Goal: Obtain resource: Obtain resource

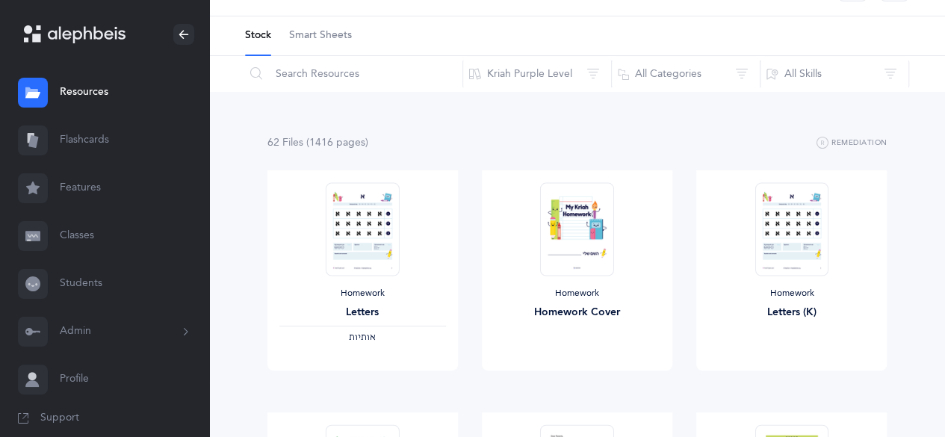
scroll to position [36, 0]
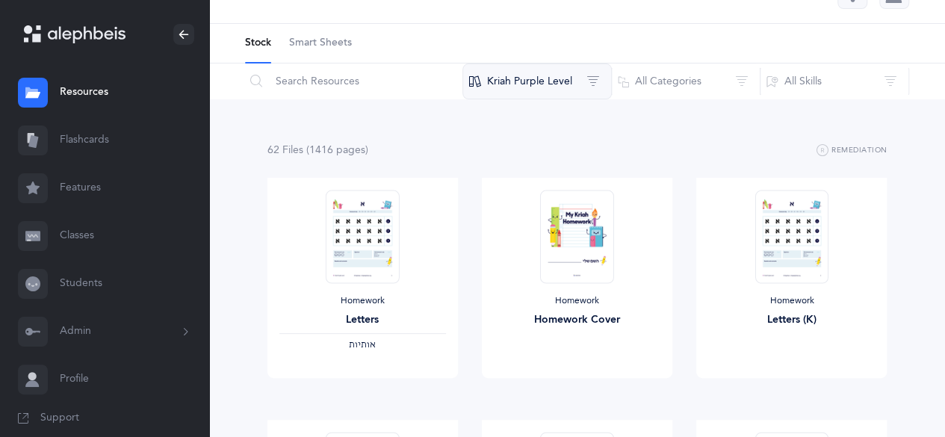
click at [537, 90] on button "Kriah Purple Level" at bounding box center [536, 81] width 149 height 36
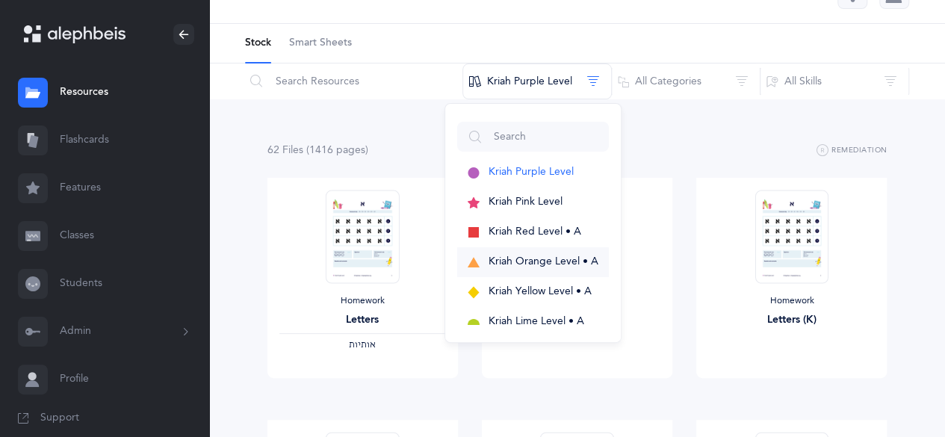
click at [536, 252] on button "Kriah Orange Level • A" at bounding box center [533, 262] width 152 height 30
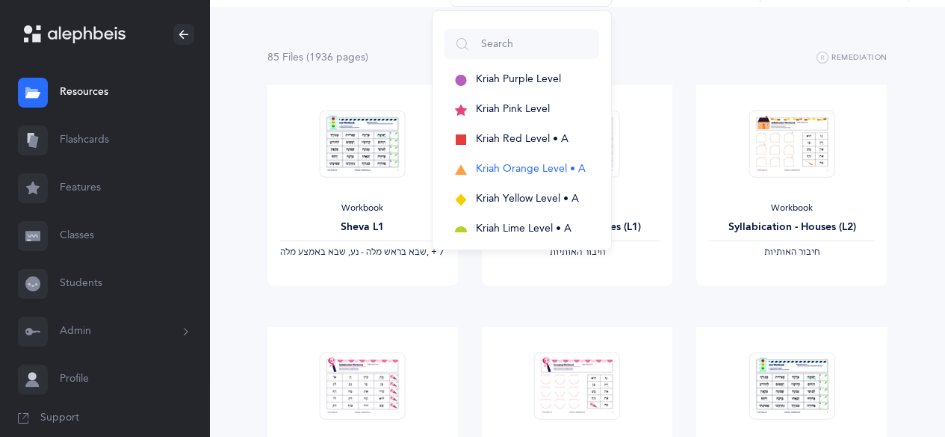
scroll to position [130, 0]
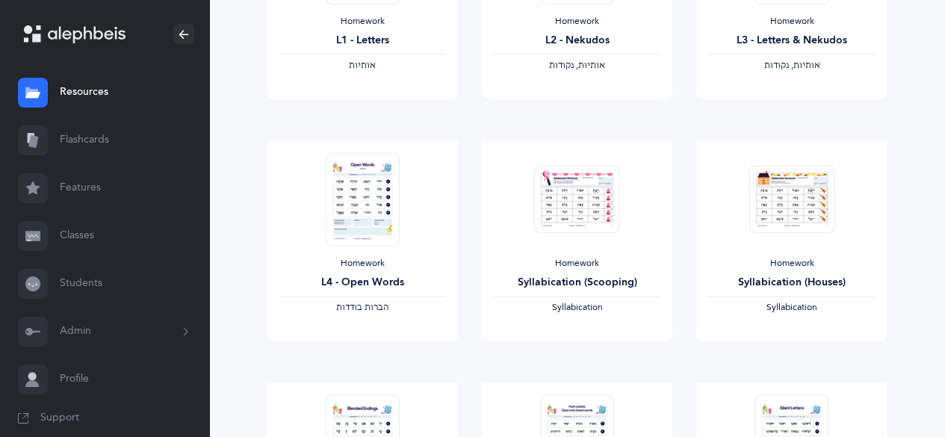
scroll to position [805, 0]
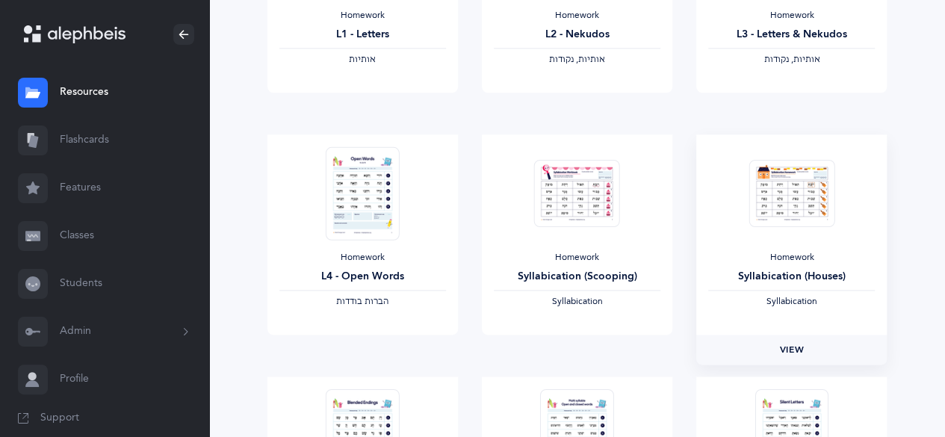
click at [789, 343] on span "View" at bounding box center [792, 349] width 24 height 13
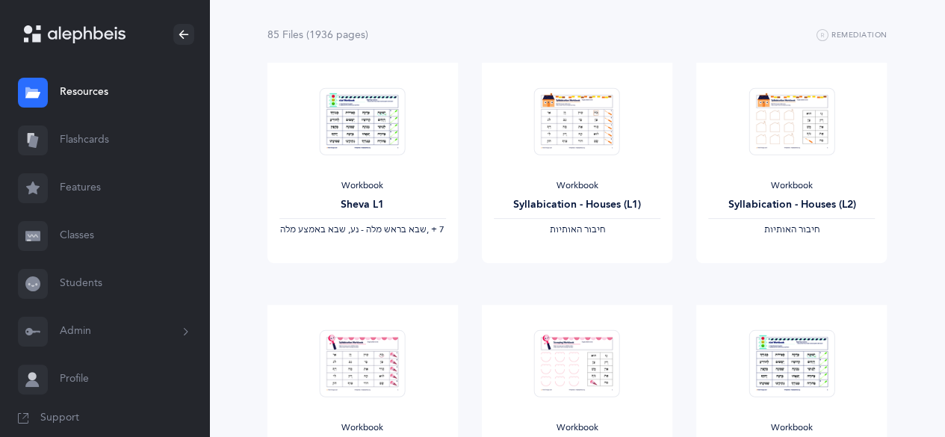
scroll to position [127, 0]
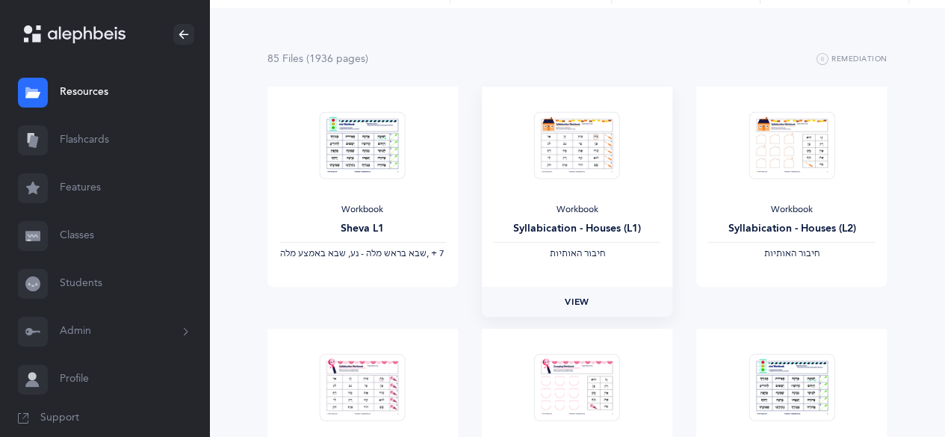
click at [573, 292] on link "View" at bounding box center [577, 302] width 190 height 30
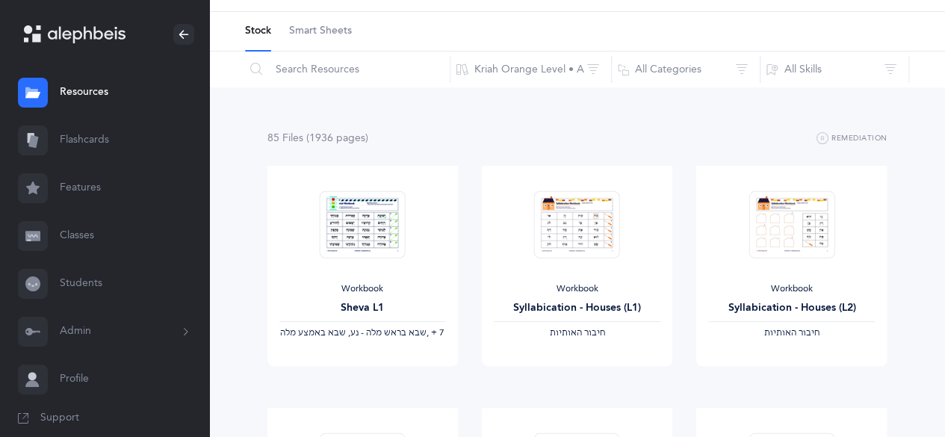
scroll to position [0, 0]
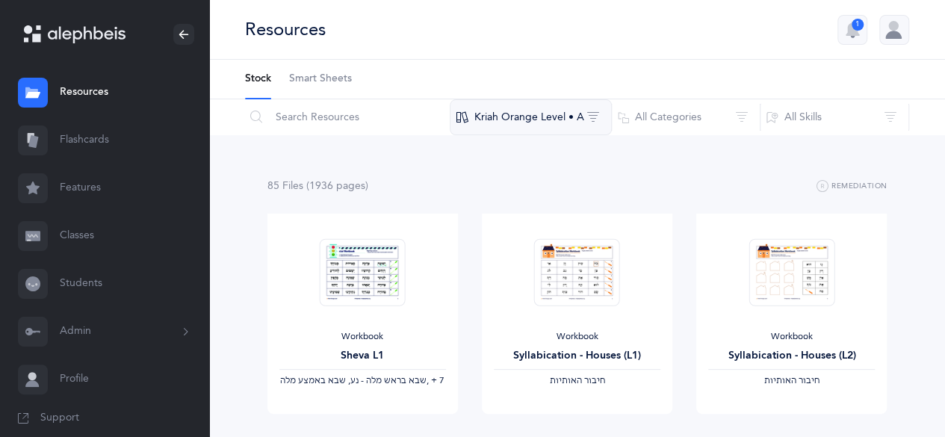
click at [520, 122] on button "Kriah Orange Level • A" at bounding box center [531, 117] width 162 height 36
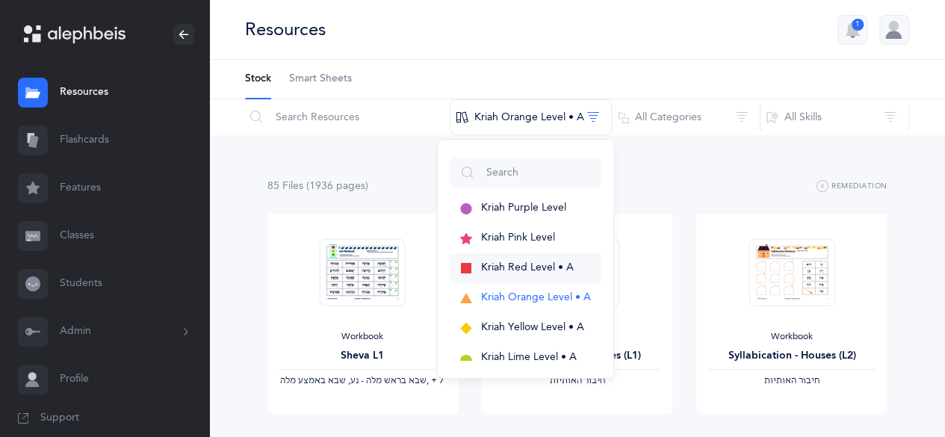
click at [524, 267] on span "Kriah Red Level • A" at bounding box center [527, 267] width 93 height 12
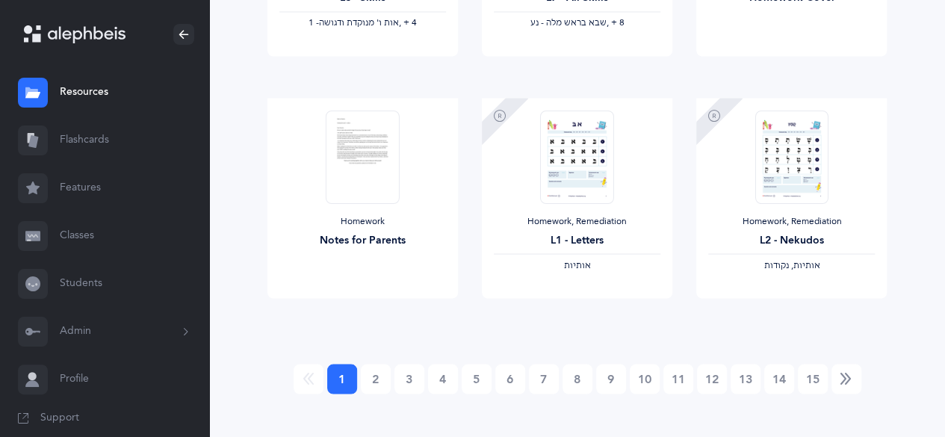
scroll to position [1328, 0]
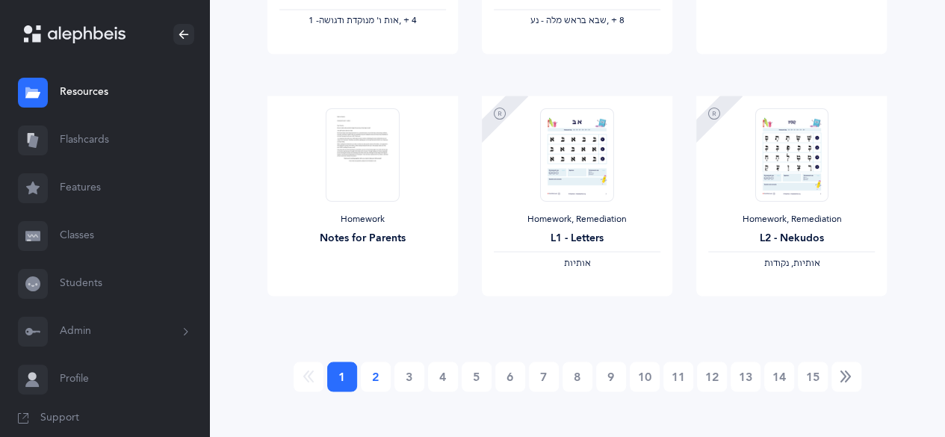
click at [381, 373] on link "2" at bounding box center [376, 376] width 30 height 30
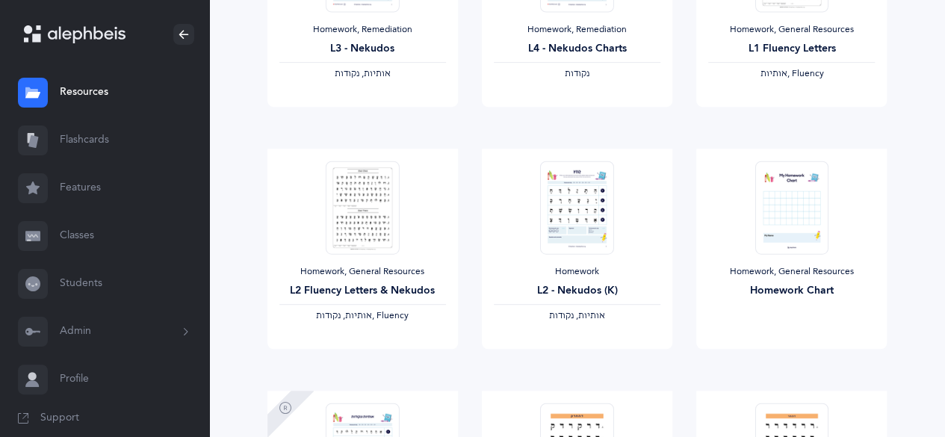
scroll to position [324, 0]
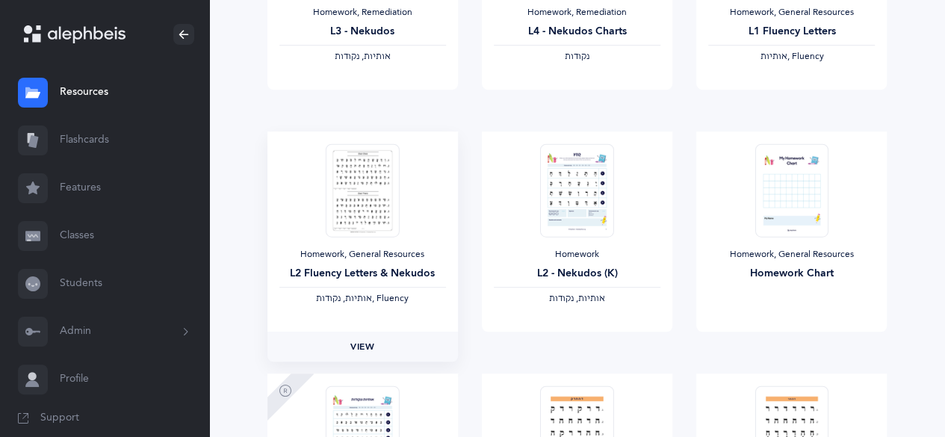
click at [358, 340] on span "View" at bounding box center [362, 346] width 24 height 13
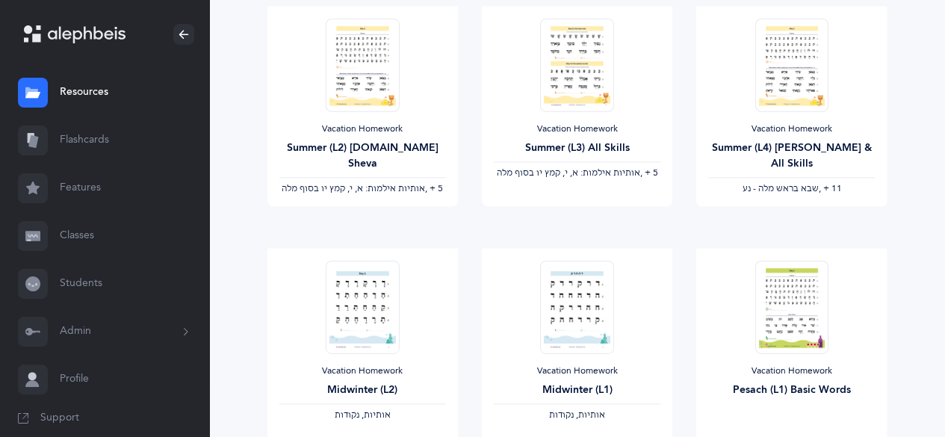
scroll to position [867, 0]
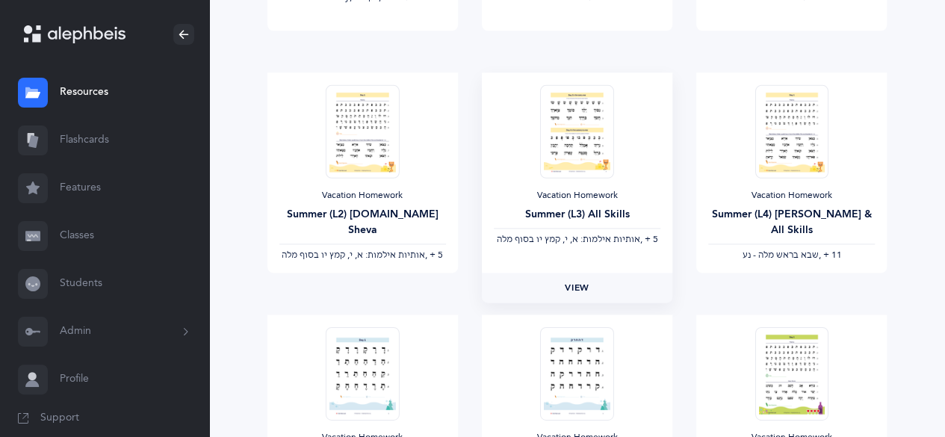
click at [571, 285] on span "View" at bounding box center [577, 287] width 24 height 13
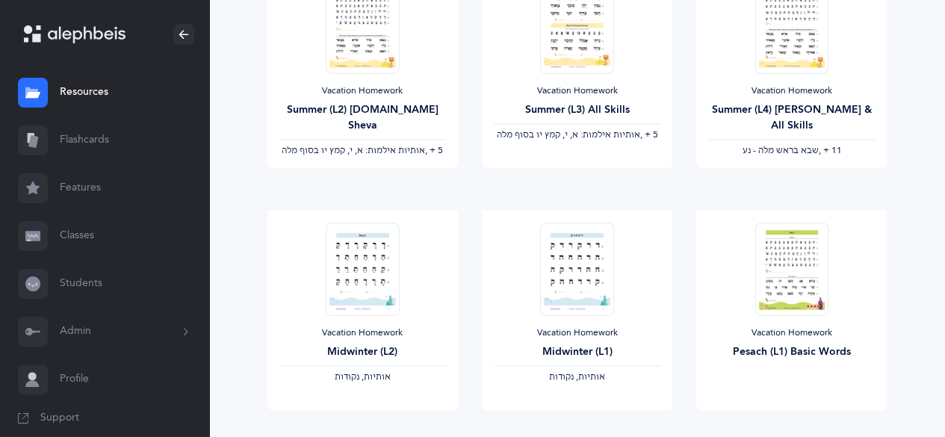
scroll to position [978, 0]
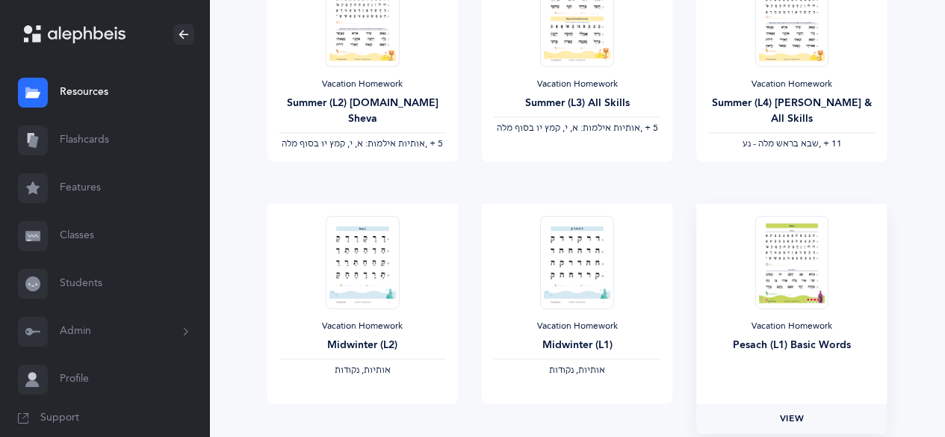
click at [794, 416] on span "View" at bounding box center [792, 417] width 24 height 13
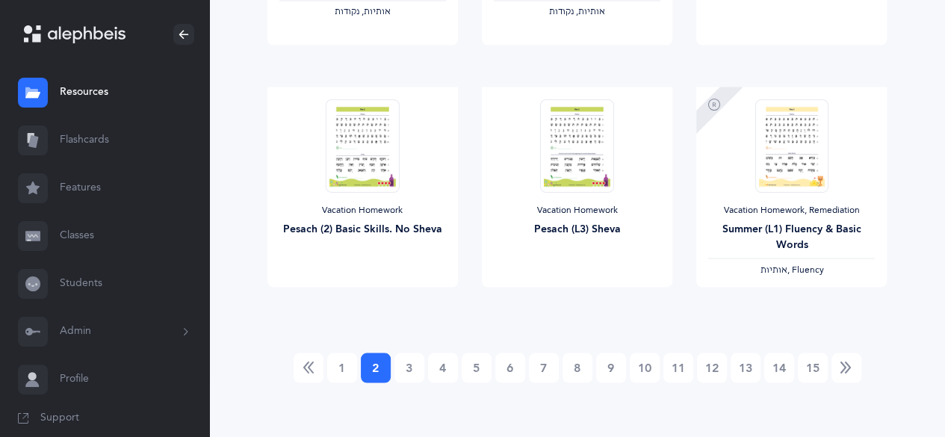
scroll to position [1341, 0]
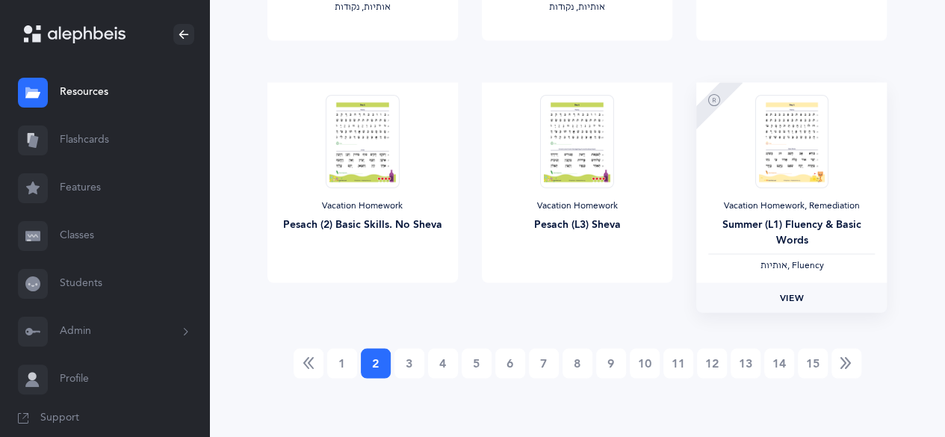
click at [792, 299] on span "View" at bounding box center [792, 296] width 24 height 13
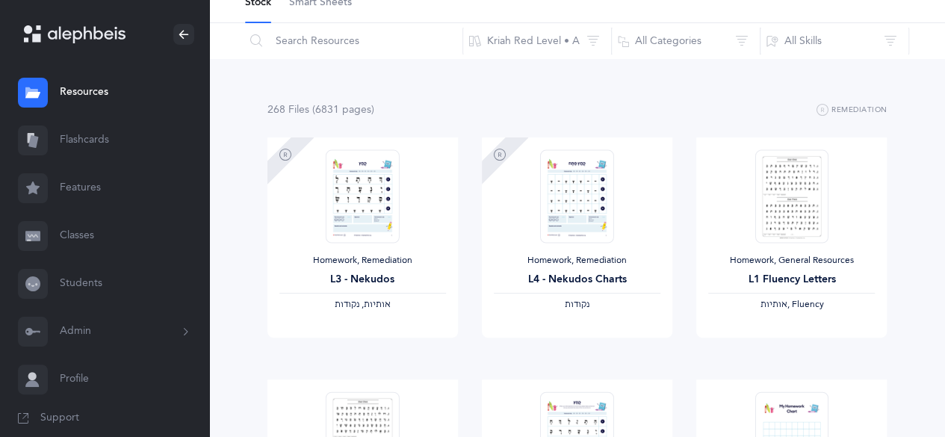
scroll to position [0, 0]
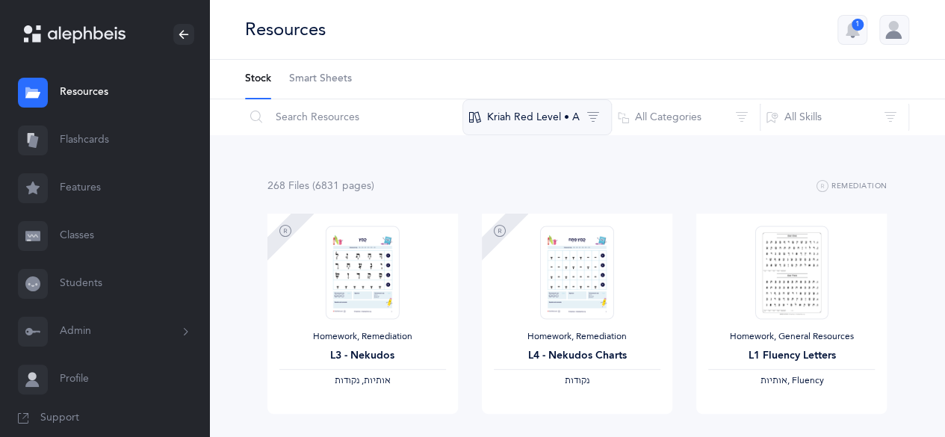
click at [503, 113] on button "Kriah Red Level • A" at bounding box center [536, 117] width 149 height 36
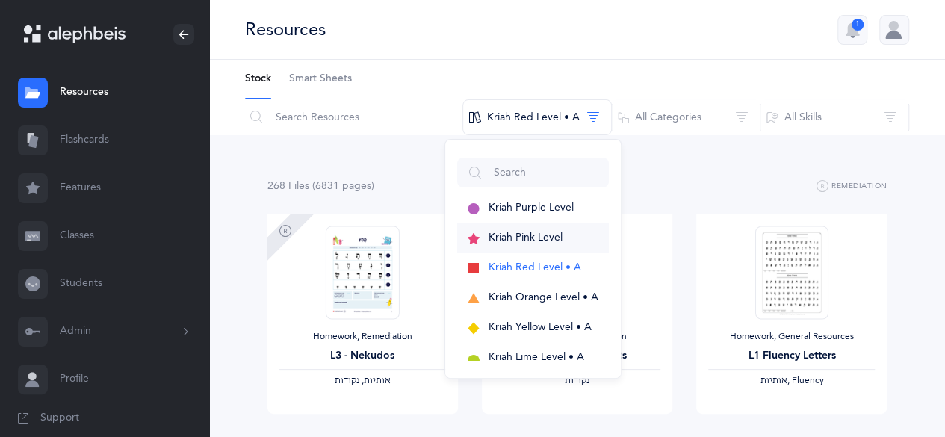
click at [520, 238] on span "Kriah Pink Level" at bounding box center [525, 237] width 74 height 12
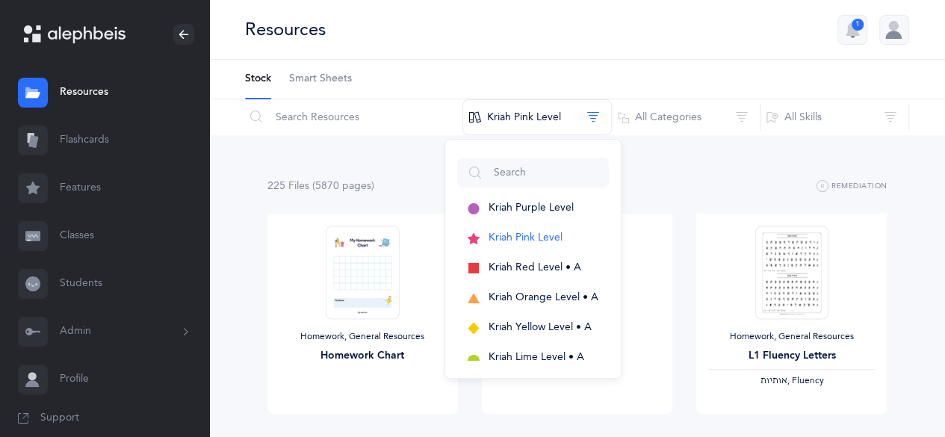
scroll to position [382, 0]
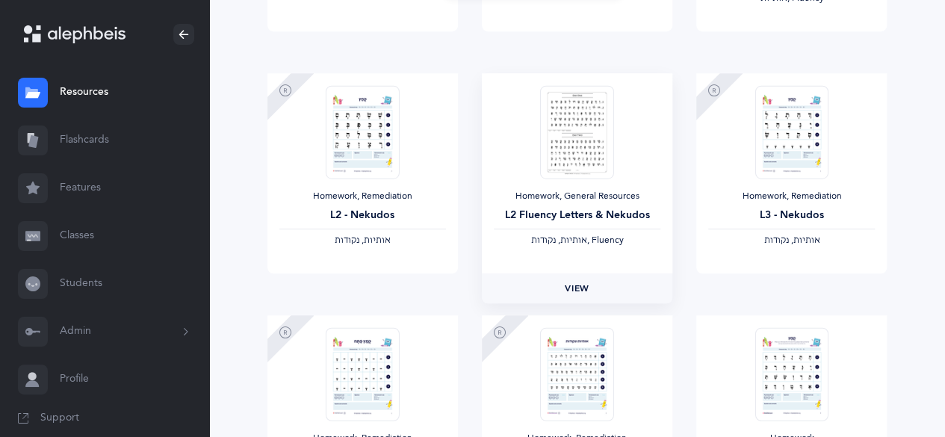
click at [585, 285] on span "View" at bounding box center [577, 288] width 24 height 13
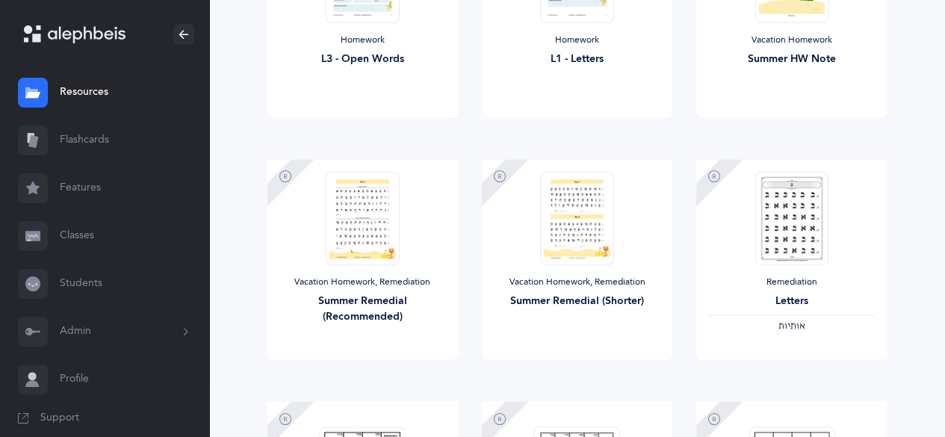
scroll to position [1026, 0]
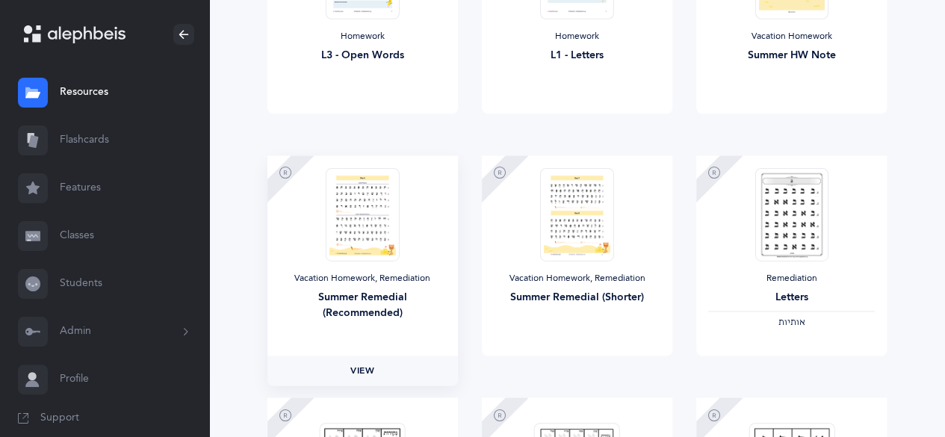
click at [362, 369] on span "View" at bounding box center [362, 370] width 24 height 13
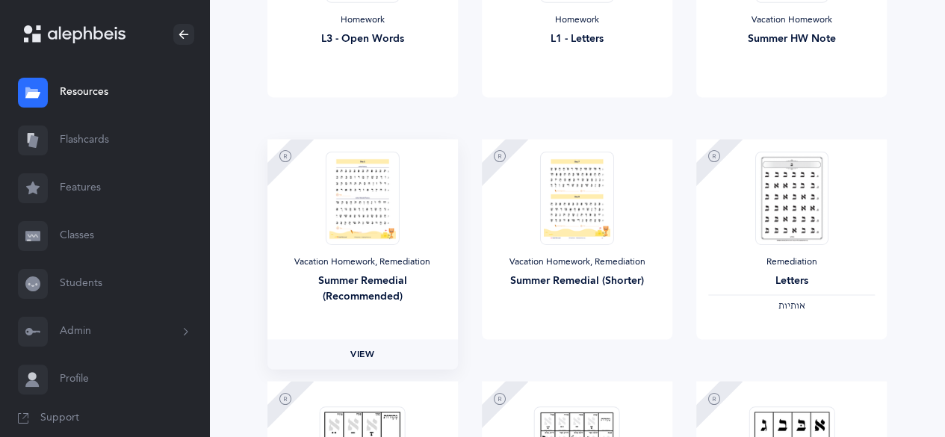
scroll to position [1043, 0]
click at [572, 353] on span "View" at bounding box center [577, 352] width 24 height 13
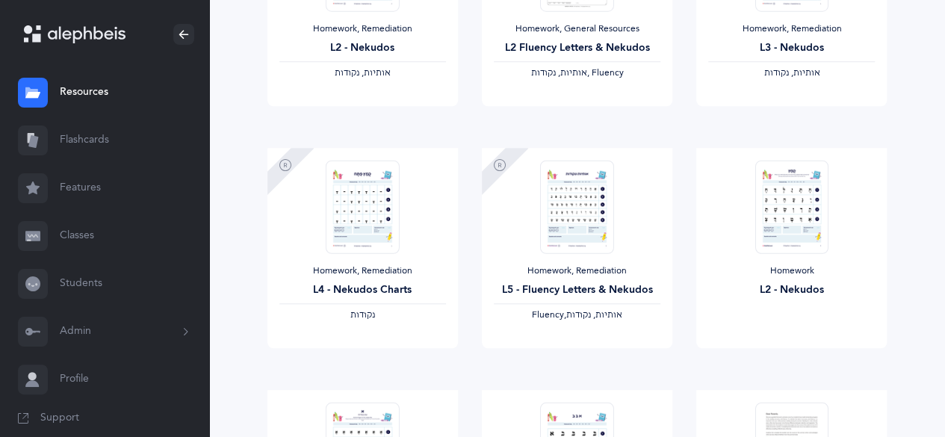
scroll to position [549, 0]
click at [790, 360] on span "View" at bounding box center [792, 363] width 24 height 13
click at [575, 362] on span "View" at bounding box center [577, 363] width 24 height 13
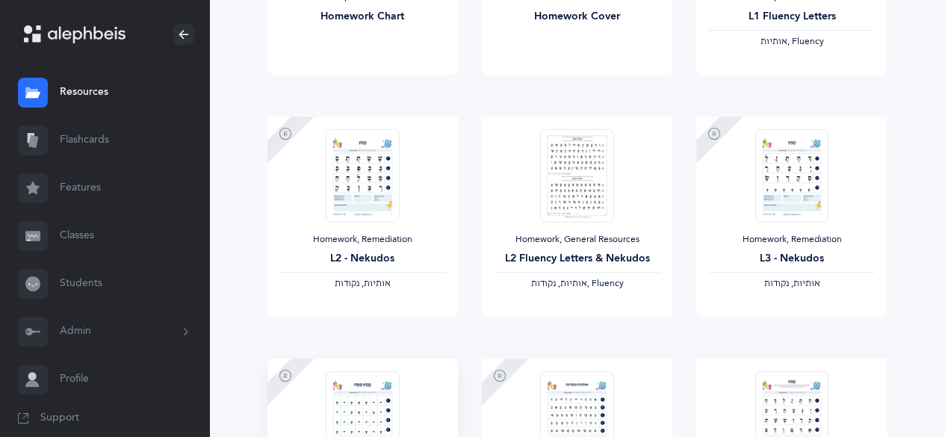
scroll to position [342, 0]
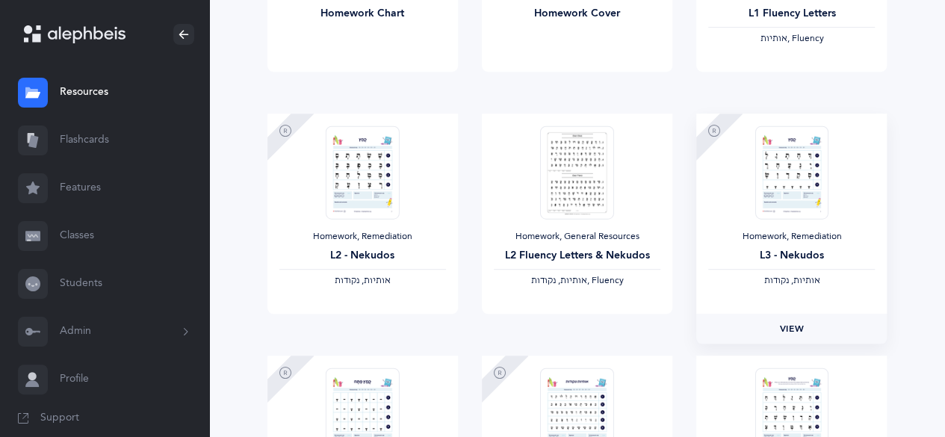
click at [787, 322] on span "View" at bounding box center [792, 328] width 24 height 13
click at [358, 325] on span "View" at bounding box center [362, 328] width 24 height 13
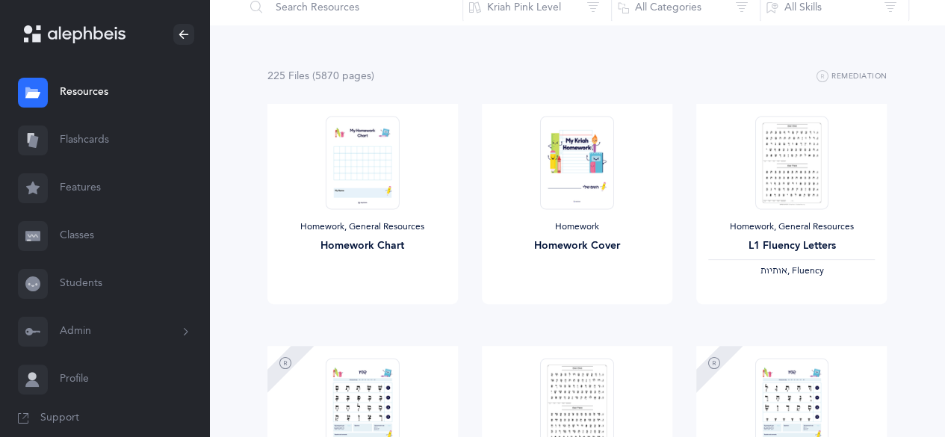
scroll to position [0, 0]
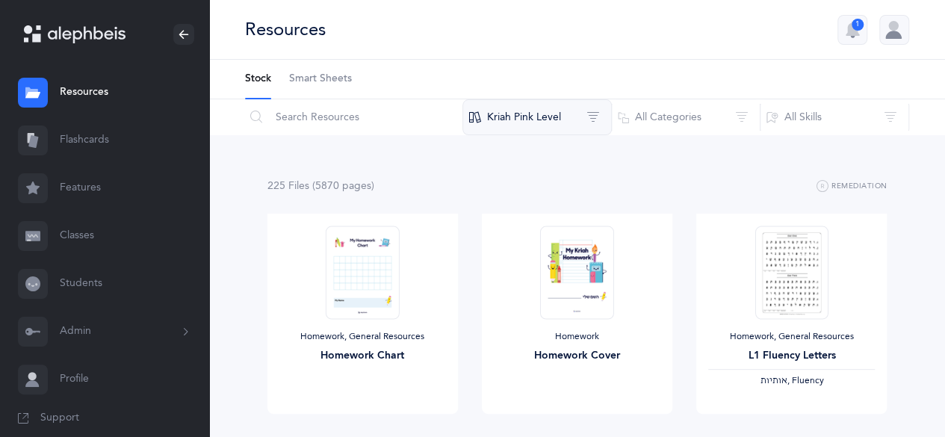
click at [570, 106] on button "Kriah Pink Level" at bounding box center [536, 117] width 149 height 36
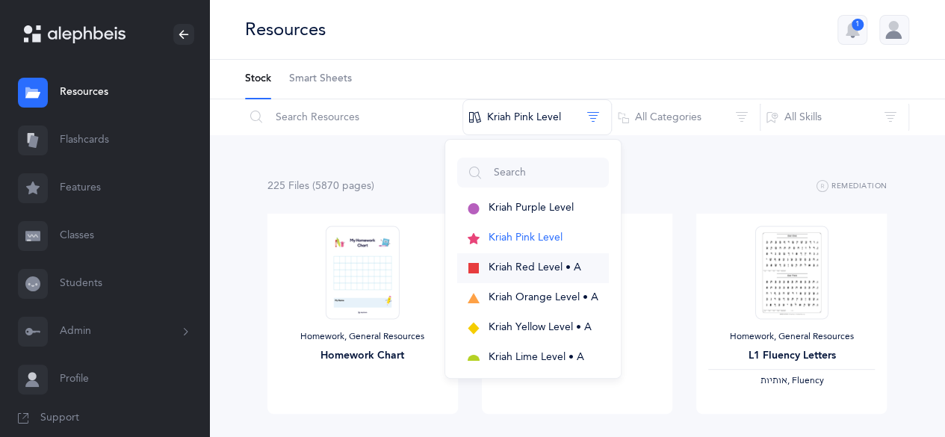
click at [550, 264] on span "Kriah Red Level • A" at bounding box center [534, 267] width 93 height 12
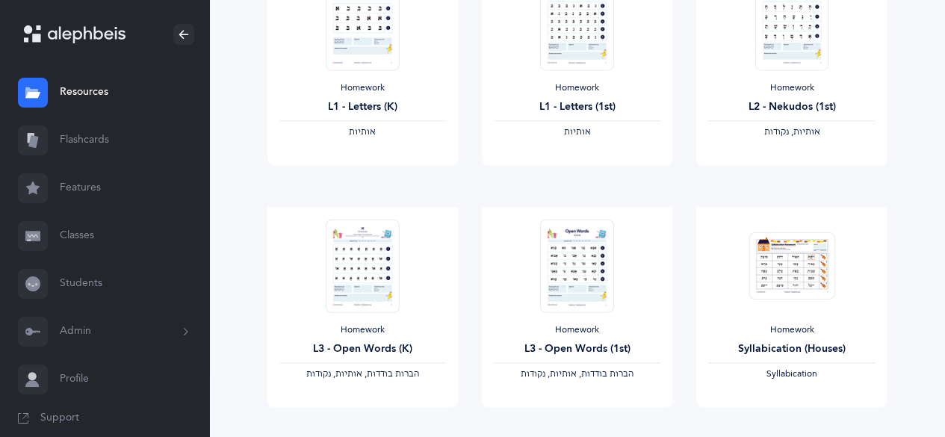
scroll to position [491, 0]
click at [357, 417] on span "View" at bounding box center [362, 420] width 24 height 13
click at [789, 175] on span "View" at bounding box center [792, 178] width 24 height 13
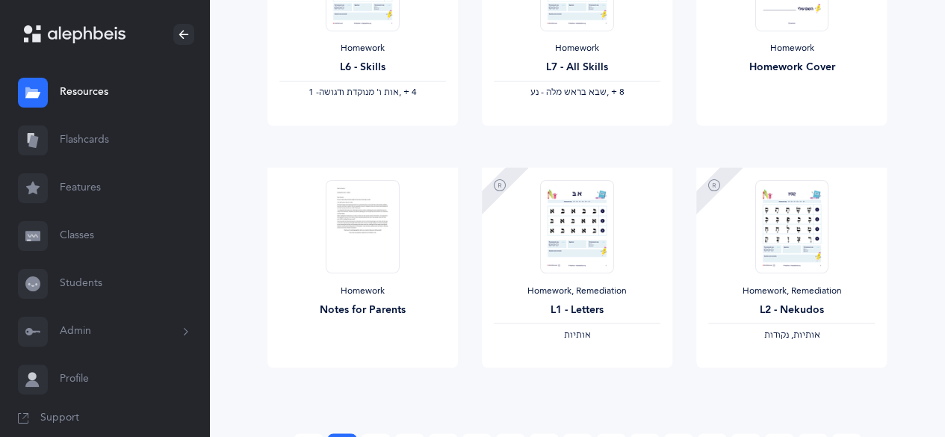
scroll to position [1286, 0]
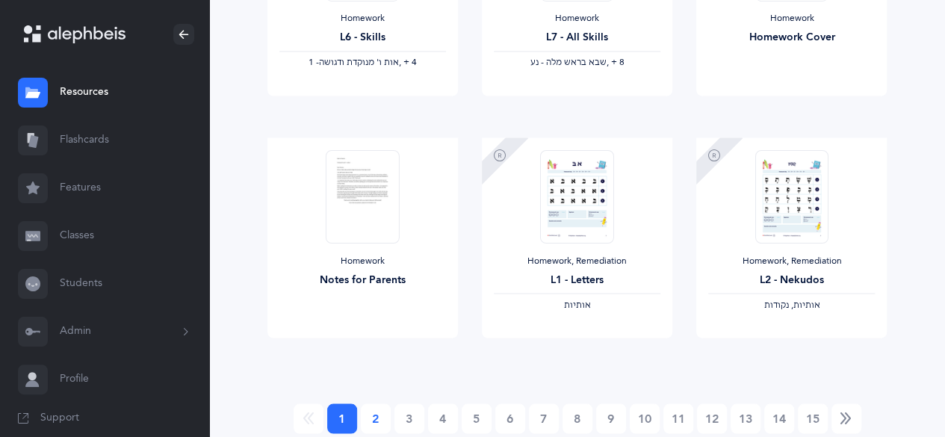
click at [379, 417] on link "2" at bounding box center [376, 418] width 30 height 30
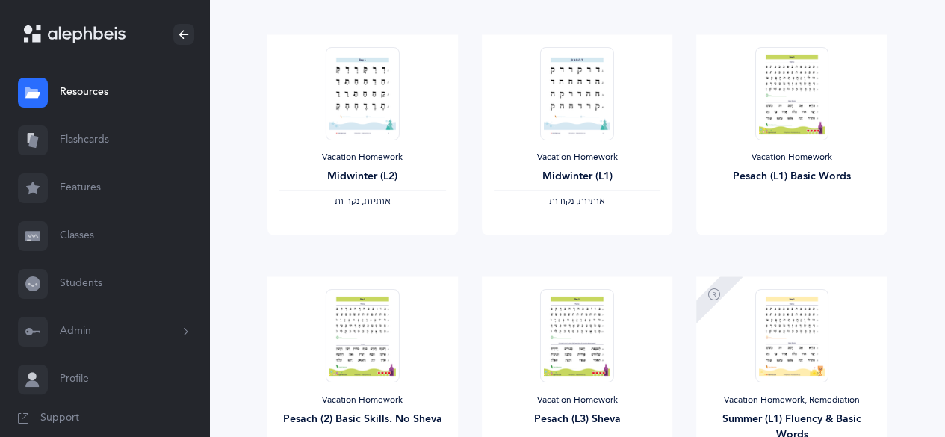
scroll to position [1341, 0]
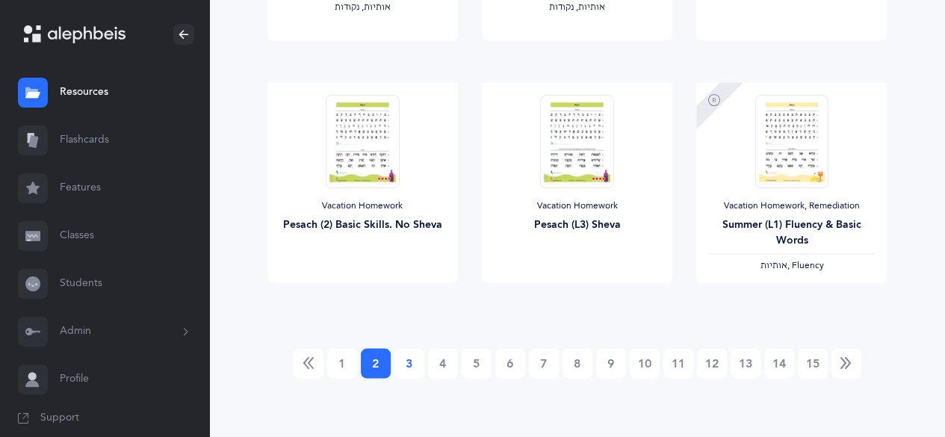
click at [397, 355] on link "3" at bounding box center [409, 363] width 30 height 30
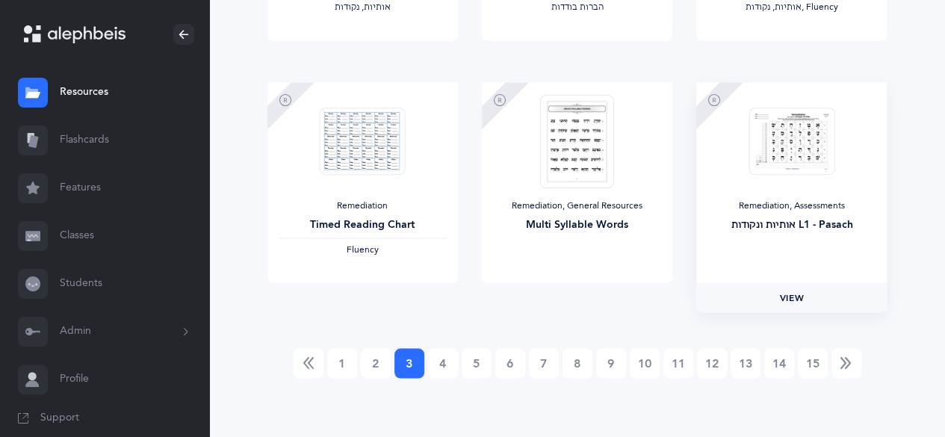
click at [771, 290] on link "View" at bounding box center [791, 297] width 190 height 30
click at [432, 362] on link "4" at bounding box center [443, 363] width 30 height 30
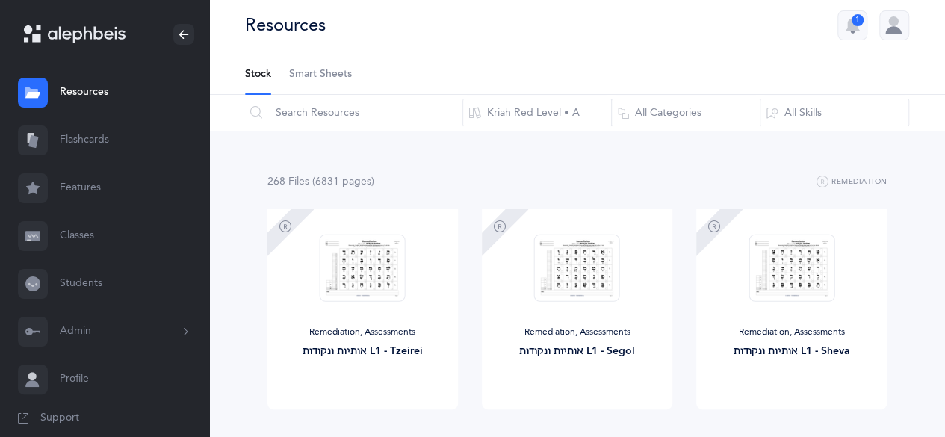
scroll to position [0, 0]
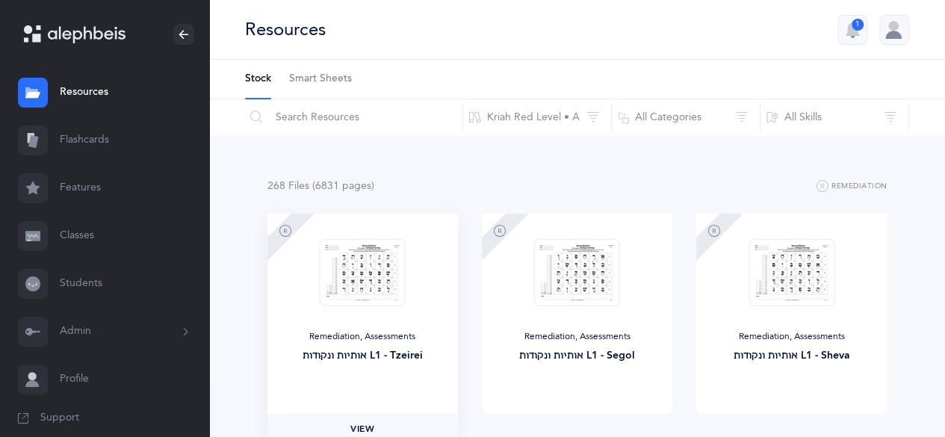
click at [353, 423] on span "View" at bounding box center [362, 428] width 24 height 13
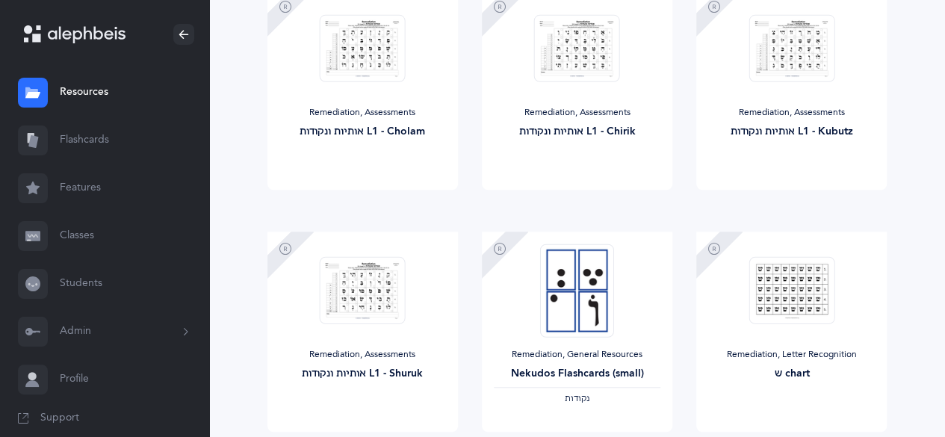
scroll to position [619, 0]
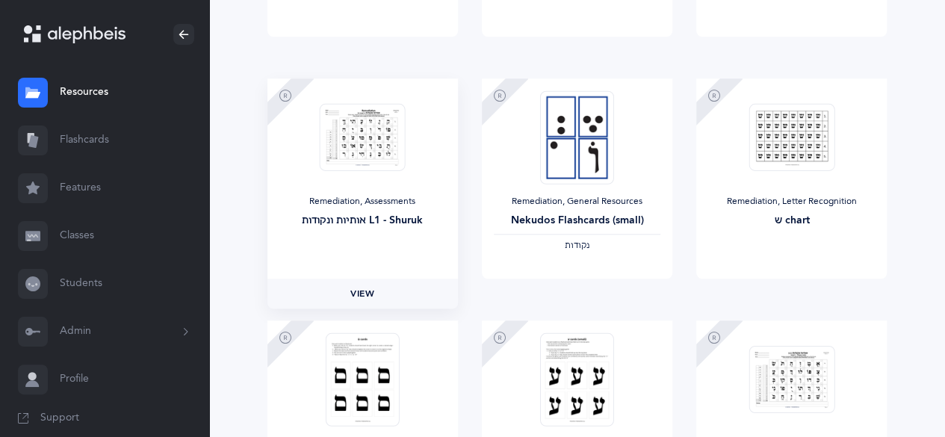
click at [358, 287] on span "View" at bounding box center [362, 293] width 24 height 13
